Goal: Find specific page/section: Find specific page/section

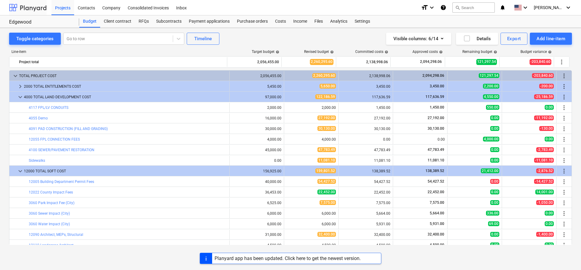
click at [30, 6] on div at bounding box center [28, 7] width 38 height 15
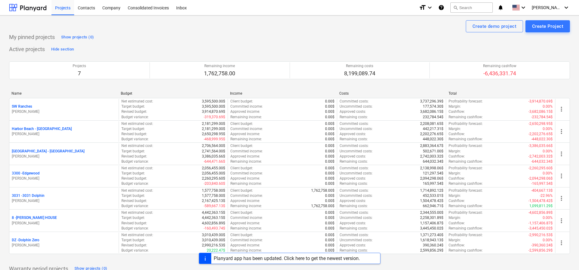
click at [30, 108] on p "SW Ranches" at bounding box center [22, 106] width 20 height 5
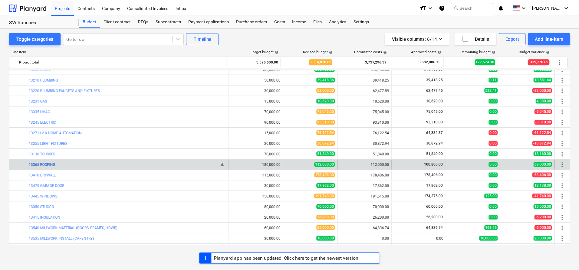
scroll to position [303, 0]
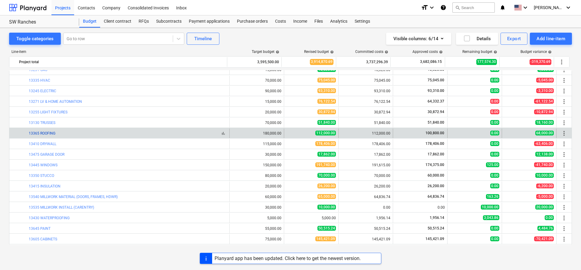
click at [51, 135] on link "13365 ROOFING" at bounding box center [42, 133] width 27 height 4
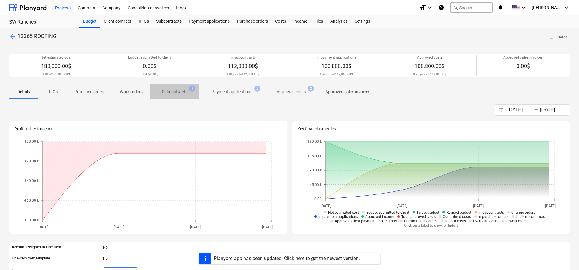
click at [172, 91] on p "Subcontracts" at bounding box center [174, 92] width 25 height 6
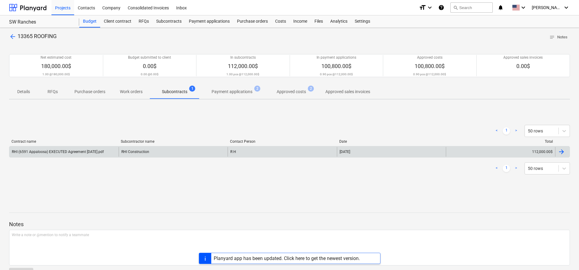
click at [95, 149] on div "RHI (6591 Appaloosa) EXECUTED Agreement [DATE].pdf" at bounding box center [63, 152] width 109 height 10
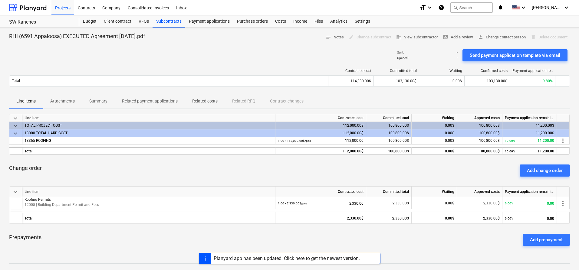
click at [70, 105] on span "Attachments" at bounding box center [62, 101] width 39 height 10
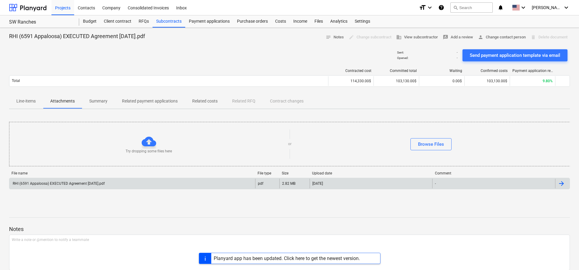
click at [113, 186] on div "RHI (6591 Appaloosa) EXECUTED Agreement [DATE].pdf" at bounding box center [132, 184] width 246 height 10
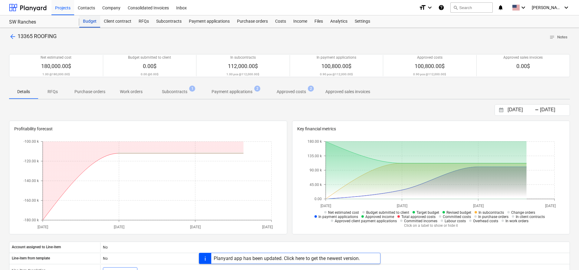
click at [89, 23] on div "Budget" at bounding box center [89, 21] width 21 height 12
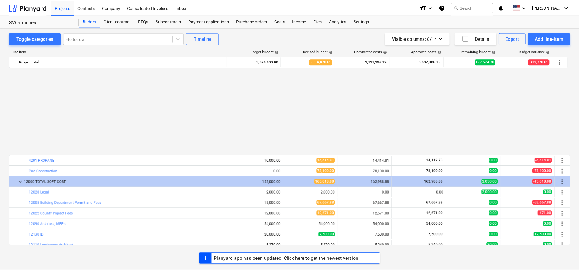
scroll to position [303, 0]
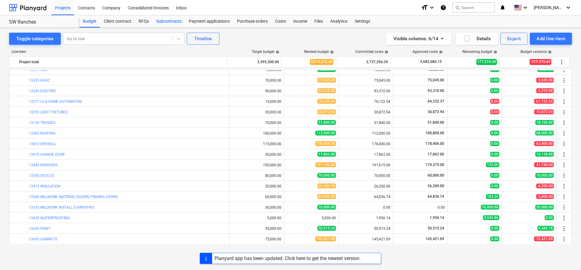
click at [172, 21] on div "Subcontracts" at bounding box center [169, 21] width 33 height 12
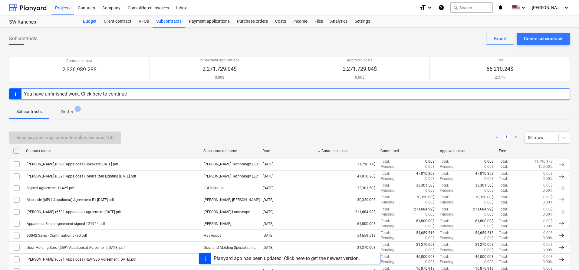
click at [93, 24] on div "Budget" at bounding box center [89, 21] width 21 height 12
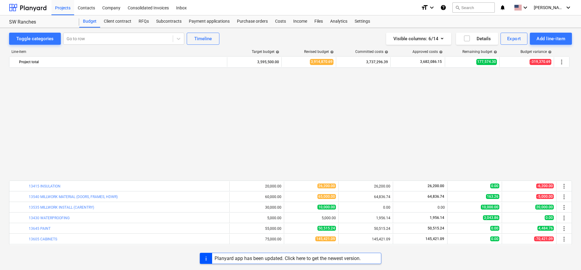
scroll to position [424, 0]
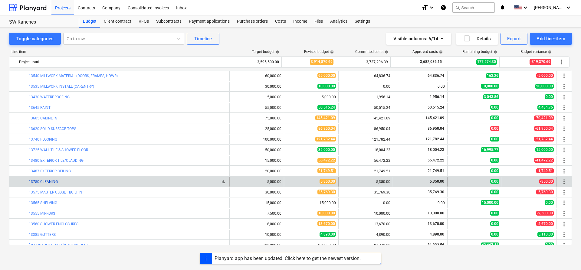
click at [54, 180] on link "13750 CLEANING" at bounding box center [43, 182] width 29 height 4
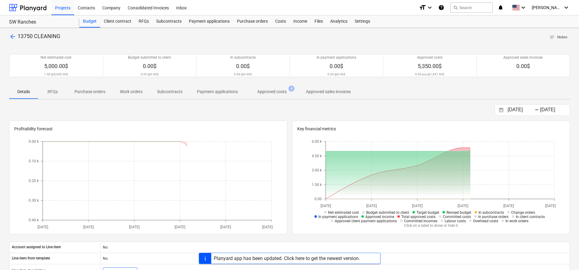
click at [265, 96] on span "Approved costs 4" at bounding box center [272, 91] width 54 height 11
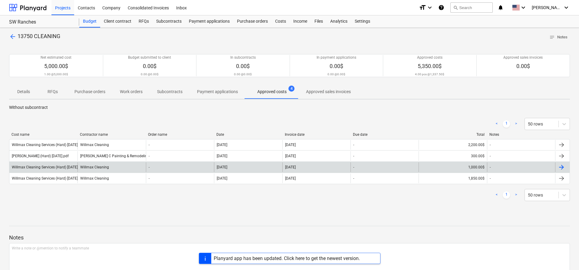
click at [132, 165] on div "Willmax Cleaning" at bounding box center [112, 168] width 68 height 10
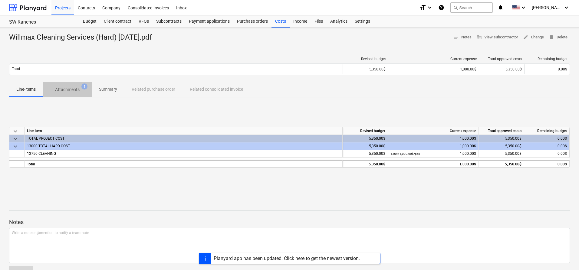
click at [77, 90] on p "Attachments" at bounding box center [67, 90] width 25 height 6
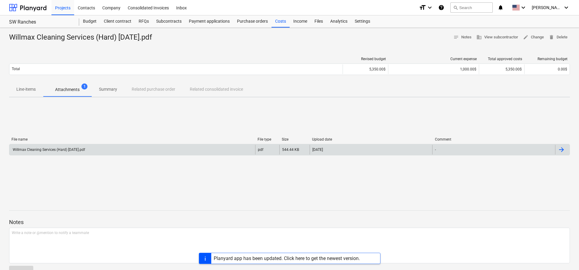
click at [91, 152] on div "Willmax Cleaning Services (Hard) [DATE].pdf" at bounding box center [132, 150] width 246 height 10
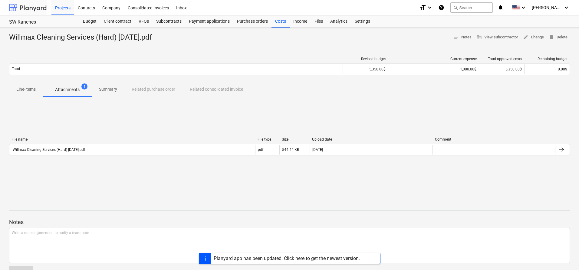
click at [34, 8] on div at bounding box center [28, 7] width 38 height 15
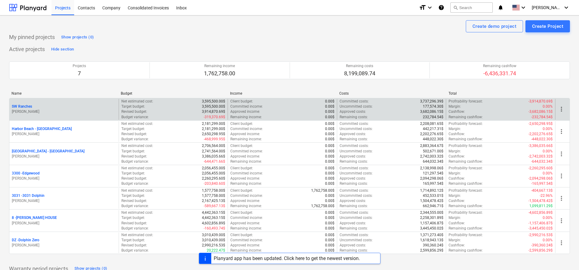
click at [25, 104] on div "SW Ranches [PERSON_NAME]" at bounding box center [63, 109] width 109 height 21
click at [25, 107] on p "SW Ranches" at bounding box center [22, 106] width 20 height 5
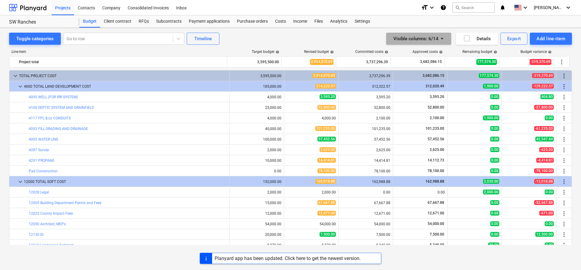
click at [443, 37] on icon "button" at bounding box center [442, 38] width 7 height 7
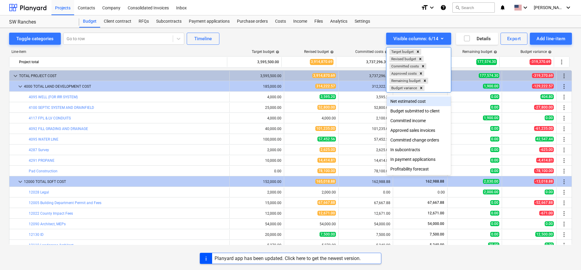
click at [352, 35] on div at bounding box center [290, 135] width 581 height 270
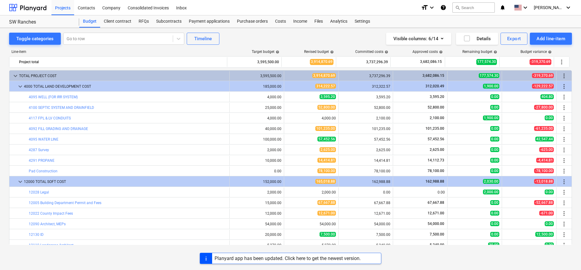
drag, startPoint x: 301, startPoint y: 45, endPoint x: 280, endPoint y: 38, distance: 22.6
click at [280, 38] on div "Toggle categories Go to row Timeline Visible columns : 6/14 Details Export Add …" at bounding box center [290, 39] width 563 height 12
drag, startPoint x: 250, startPoint y: 38, endPoint x: 237, endPoint y: 35, distance: 14.0
click at [237, 35] on div "Toggle categories Go to row Timeline Visible columns : 6/14 Details Export Add …" at bounding box center [290, 39] width 563 height 12
drag, startPoint x: 241, startPoint y: 44, endPoint x: 232, endPoint y: 39, distance: 10.4
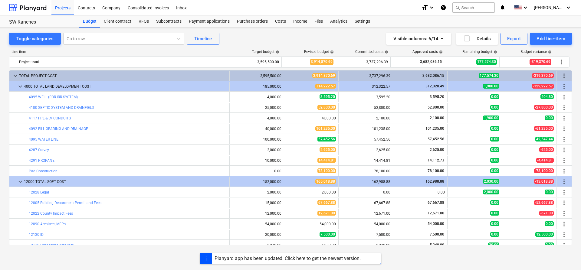
click at [232, 39] on div "Toggle categories Go to row Timeline Visible columns : 6/14 Details Export Add …" at bounding box center [290, 39] width 563 height 12
